Goal: Task Accomplishment & Management: Use online tool/utility

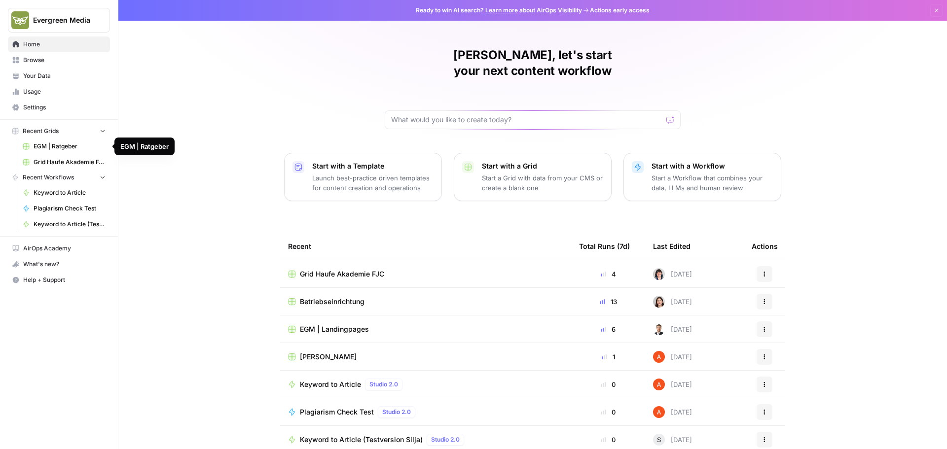
drag, startPoint x: 64, startPoint y: 144, endPoint x: 205, endPoint y: 114, distance: 144.2
click at [205, 114] on div "[PERSON_NAME], let's start your next content workflow Start with a Template Lau…" at bounding box center [532, 235] width 829 height 470
click at [547, 173] on p "Start a Grid with data from your CMS or create a blank one" at bounding box center [542, 183] width 121 height 20
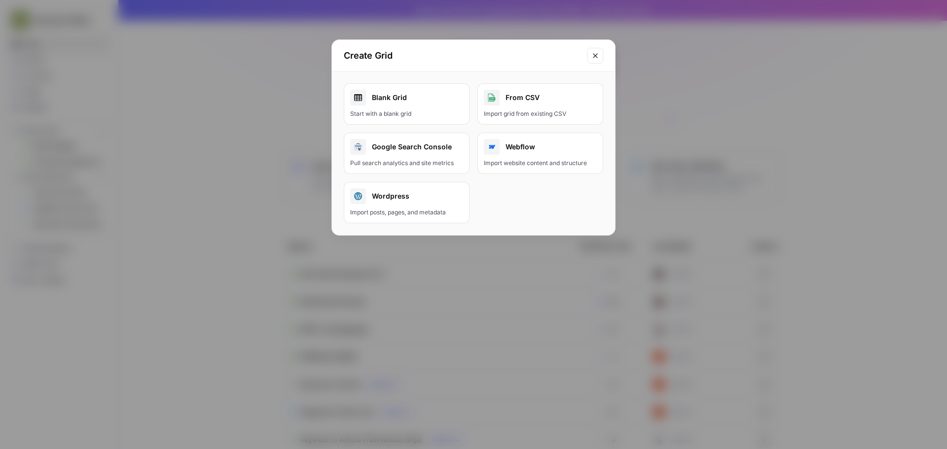
click at [454, 107] on link "Blank Grid Start with a blank grid" at bounding box center [407, 103] width 126 height 41
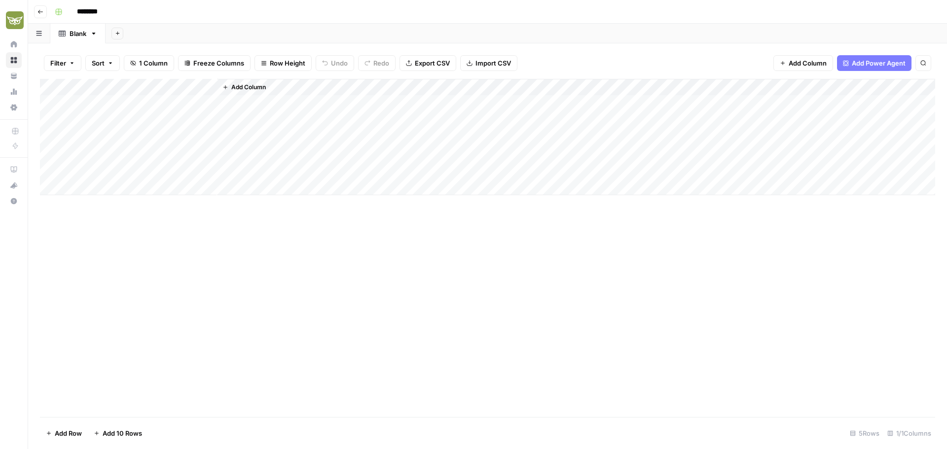
click at [262, 86] on span "Add Column" at bounding box center [248, 87] width 35 height 9
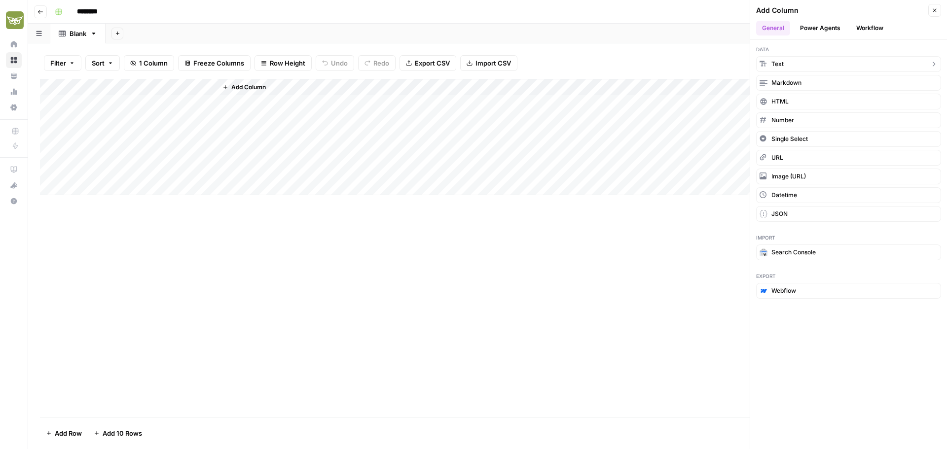
click at [780, 66] on span "Text" at bounding box center [778, 64] width 12 height 9
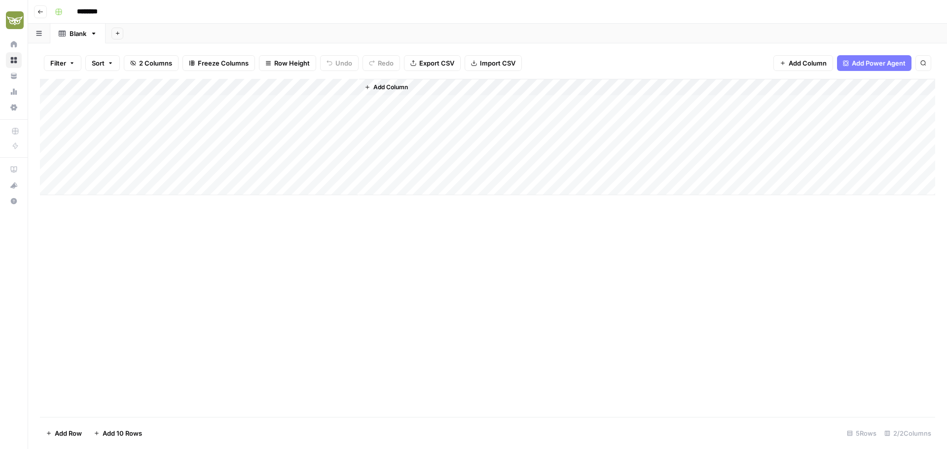
click at [39, 9] on icon "button" at bounding box center [40, 12] width 6 height 6
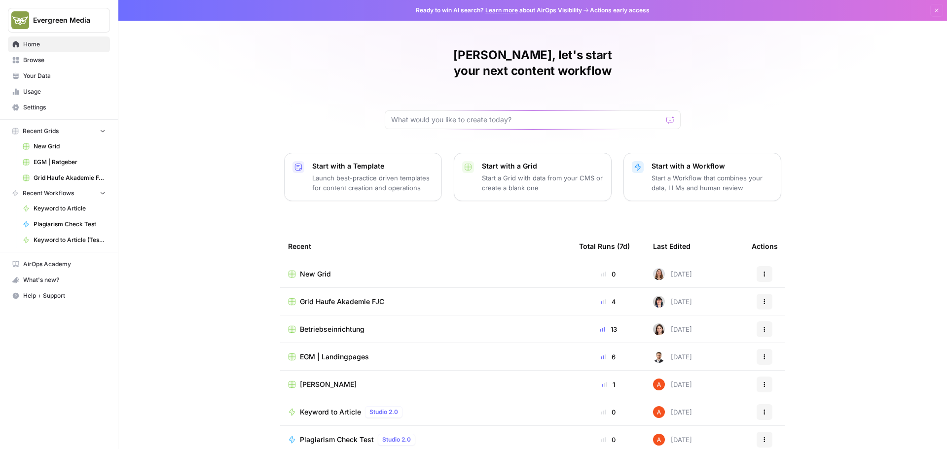
click at [64, 159] on span "EGM | Ratgeber" at bounding box center [70, 162] width 72 height 9
click at [342, 325] on span "Betriebseinrichtung" at bounding box center [332, 330] width 65 height 10
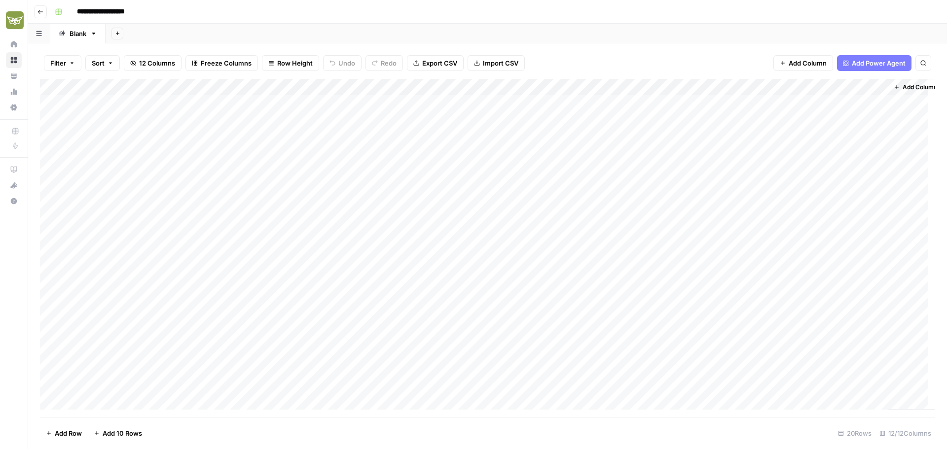
click at [181, 87] on div "Add Column" at bounding box center [487, 248] width 895 height 338
click at [543, 24] on div "Add Sheet" at bounding box center [527, 34] width 842 height 20
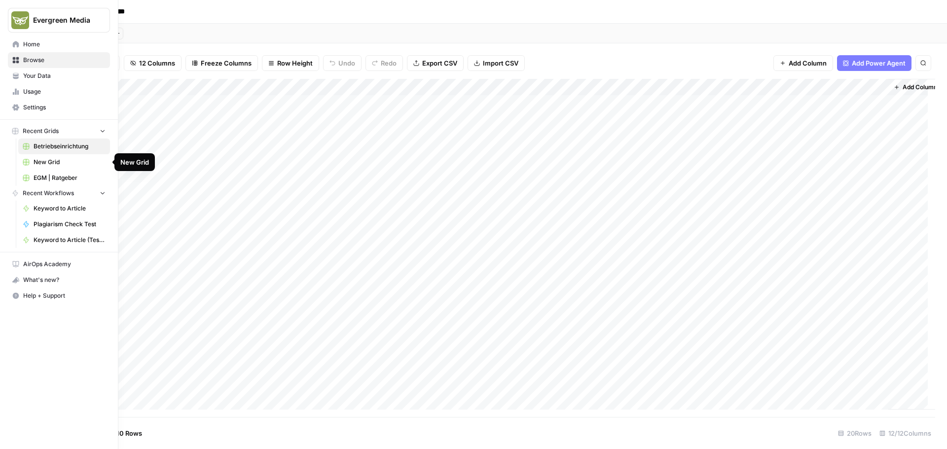
click at [68, 162] on span "New Grid" at bounding box center [70, 162] width 72 height 9
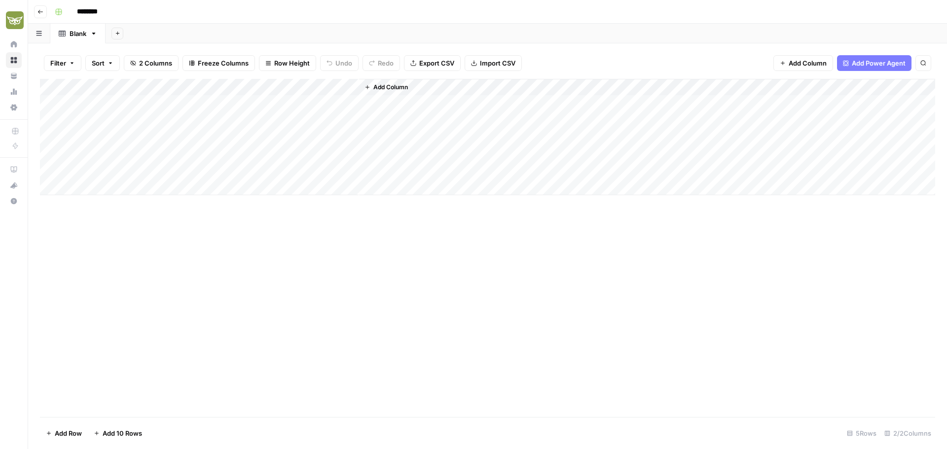
click at [41, 9] on icon "button" at bounding box center [40, 12] width 6 height 6
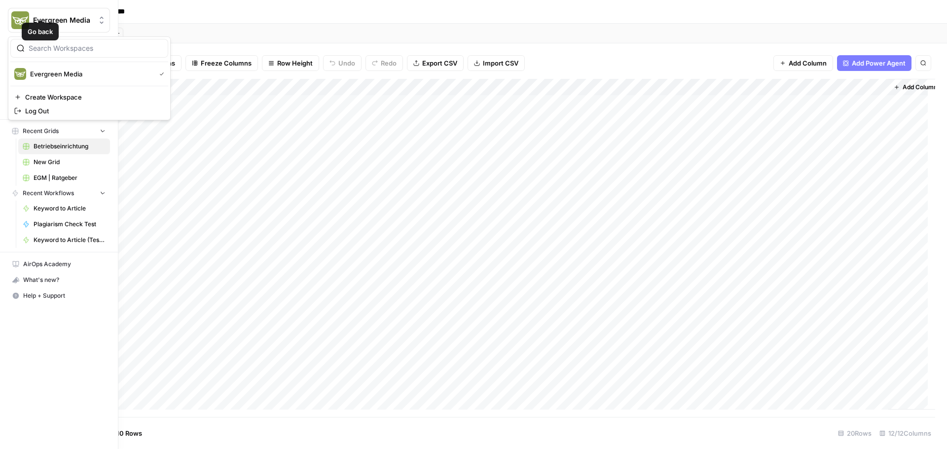
click at [15, 16] on img "Workspace: Evergreen Media" at bounding box center [20, 20] width 18 height 18
click at [12, 15] on img "Workspace: Evergreen Media" at bounding box center [20, 20] width 18 height 18
click at [46, 67] on button "Evergreen Media" at bounding box center [89, 74] width 158 height 16
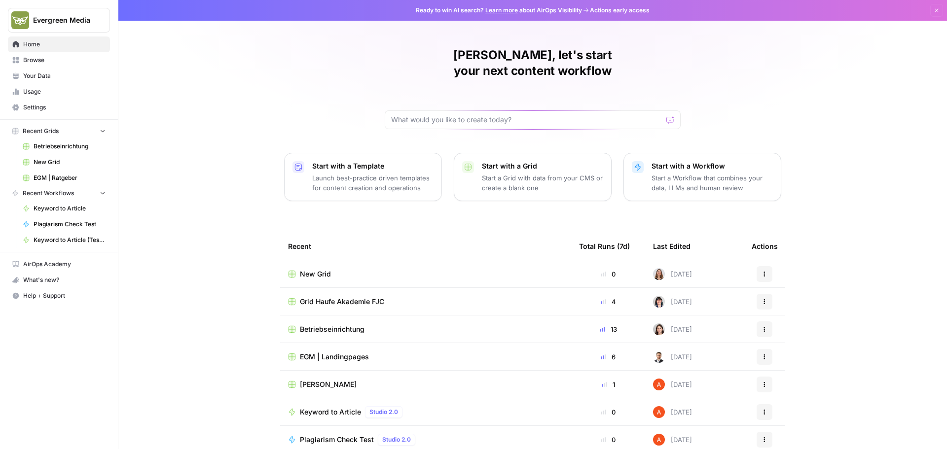
click at [762, 271] on icon "button" at bounding box center [765, 274] width 6 height 6
click at [793, 306] on span "Delete" at bounding box center [812, 304] width 79 height 10
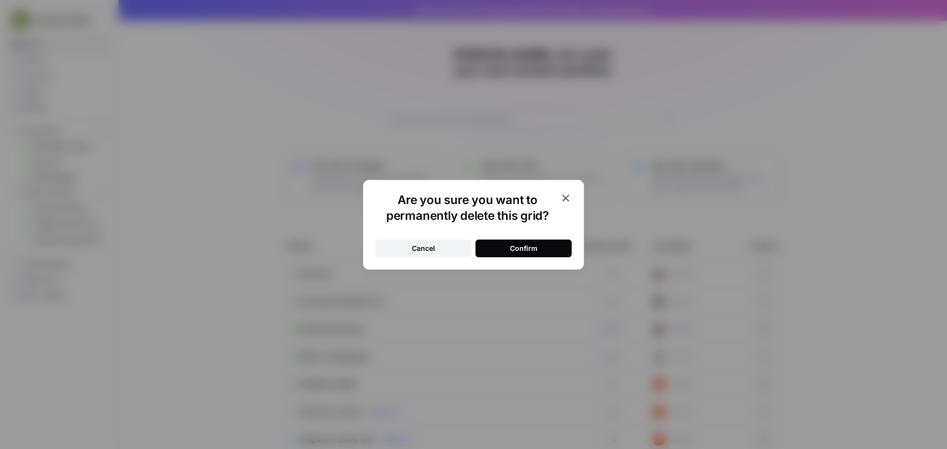
click at [529, 250] on div "Confirm" at bounding box center [524, 249] width 28 height 10
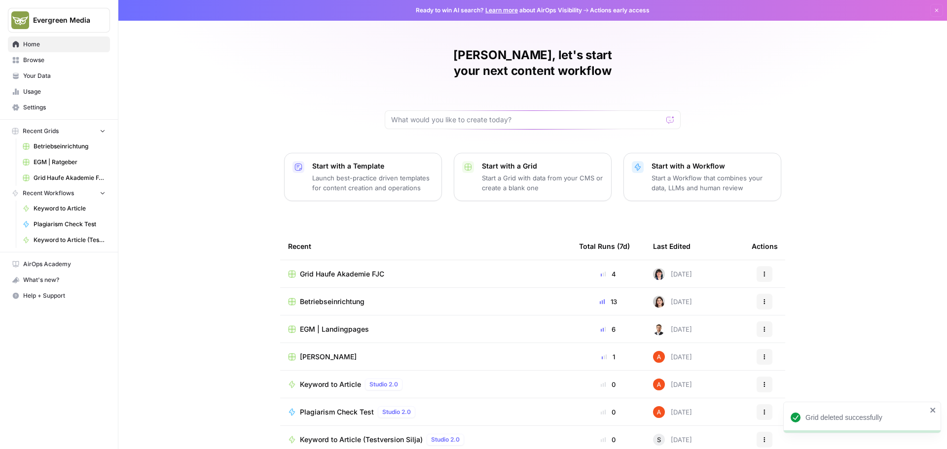
scroll to position [4, 0]
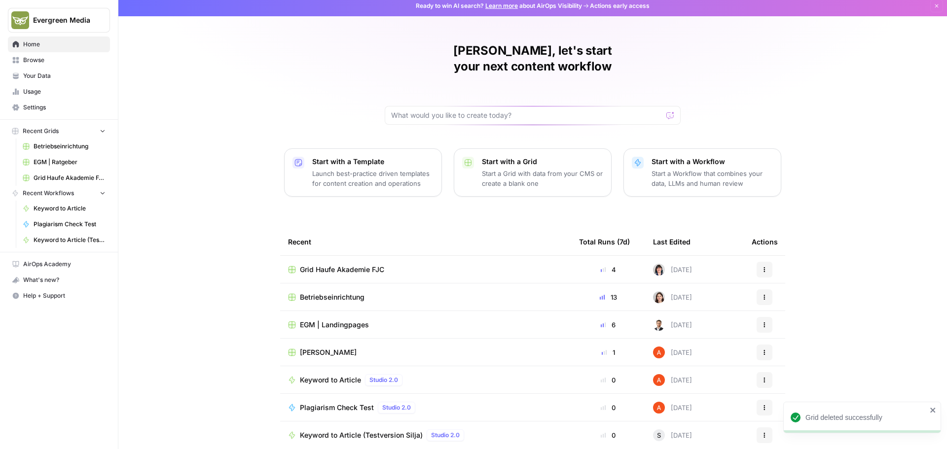
click at [318, 348] on span "[PERSON_NAME]" at bounding box center [328, 353] width 57 height 10
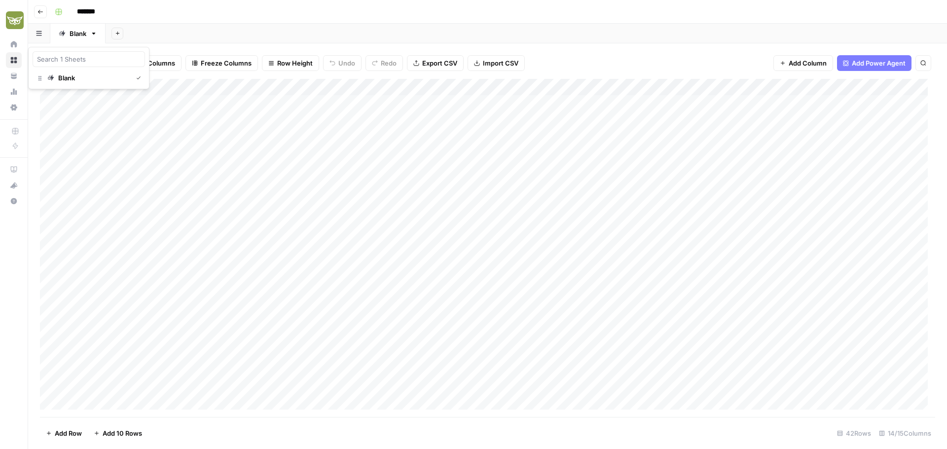
click at [38, 33] on icon "button" at bounding box center [39, 33] width 6 height 5
click at [159, 11] on div "*******" at bounding box center [494, 12] width 887 height 16
